Goal: Information Seeking & Learning: Learn about a topic

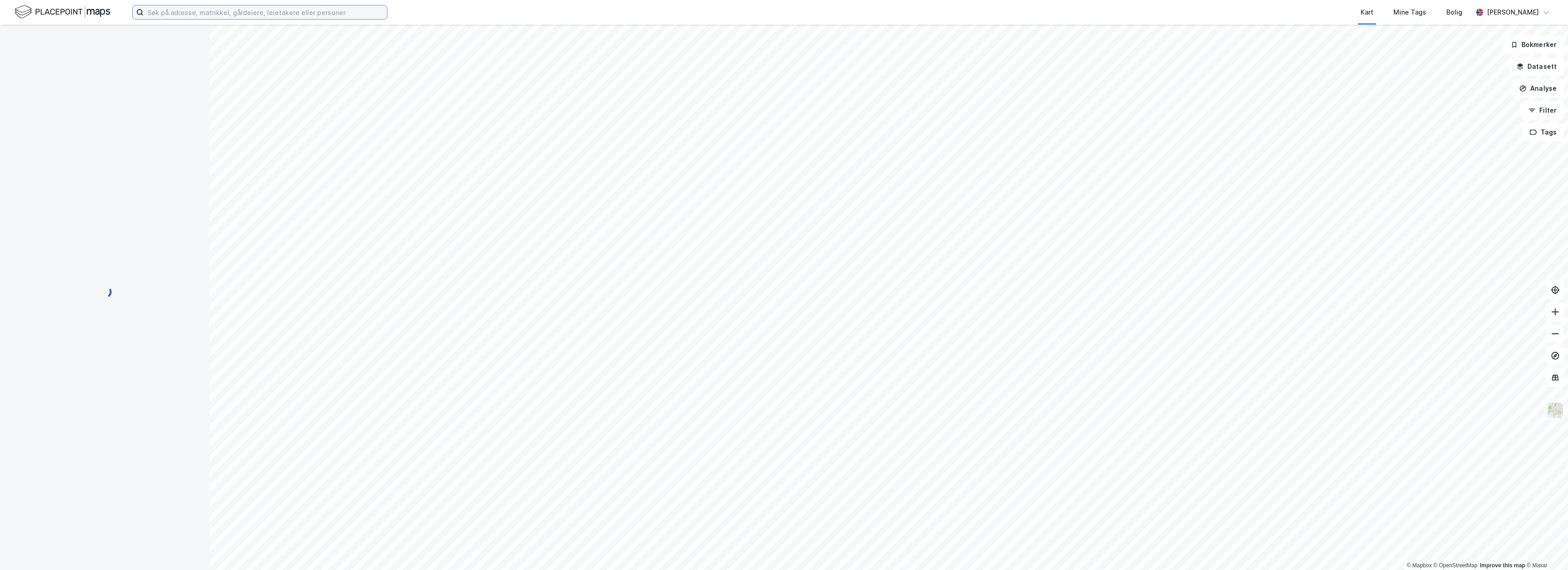
click at [327, 15] on input at bounding box center [265, 12] width 243 height 14
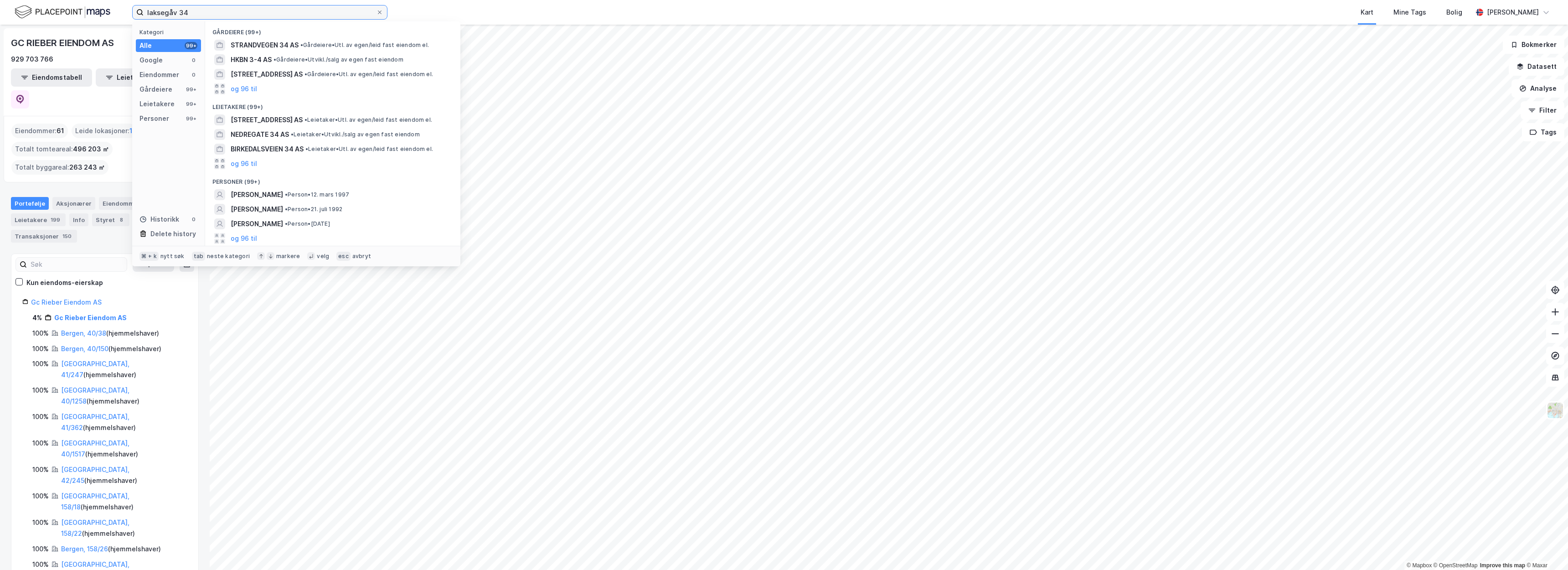
click at [176, 14] on input "laksegåv 34" at bounding box center [259, 12] width 232 height 14
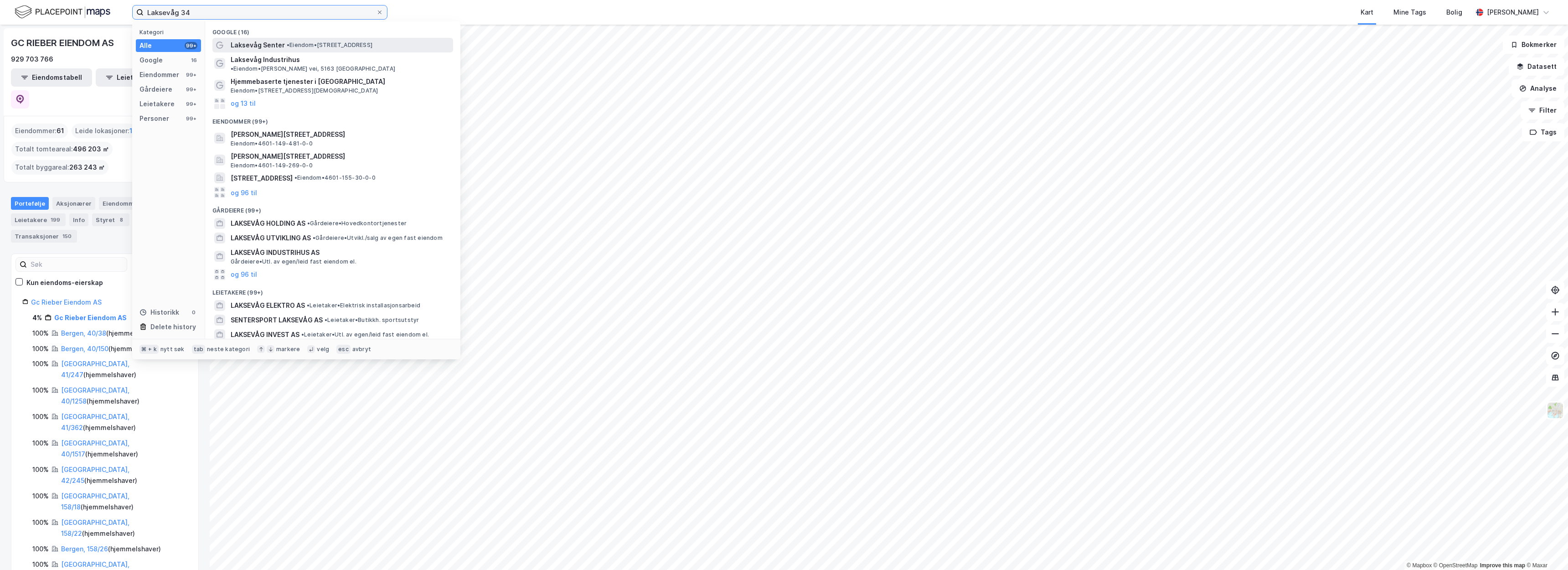
type input "Laksevåg 34"
click at [264, 50] on span "Laksevåg Senter" at bounding box center [257, 44] width 54 height 11
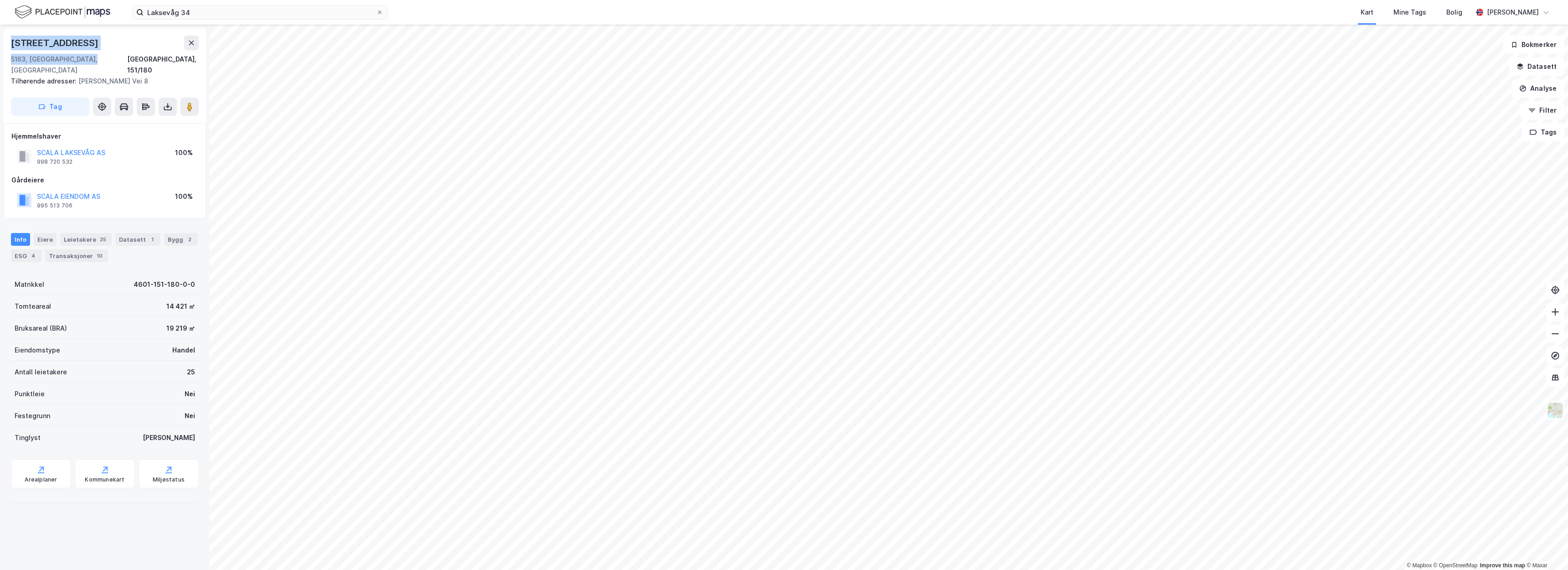
drag, startPoint x: 95, startPoint y: 59, endPoint x: 1, endPoint y: 39, distance: 96.1
click at [1, 39] on div "[STREET_ADDRESS], 151/180 Tilhørende adresser: [PERSON_NAME] Vei 8 Tag Hjemmels…" at bounding box center [105, 297] width 210 height 545
copy div "[STREET_ADDRESS]"
click at [165, 233] on div "Bygg 2" at bounding box center [181, 240] width 34 height 13
